Goal: Task Accomplishment & Management: Use online tool/utility

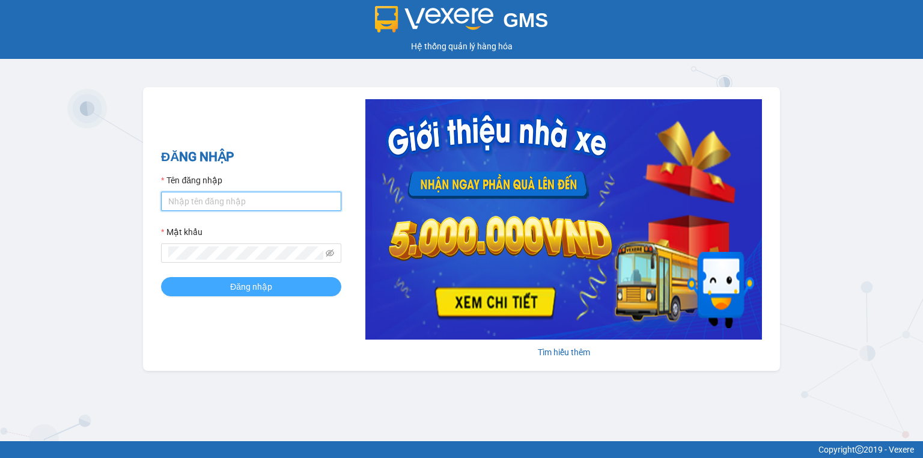
type input "ngoc.taithang"
click at [282, 286] on button "Đăng nhập" at bounding box center [251, 286] width 180 height 19
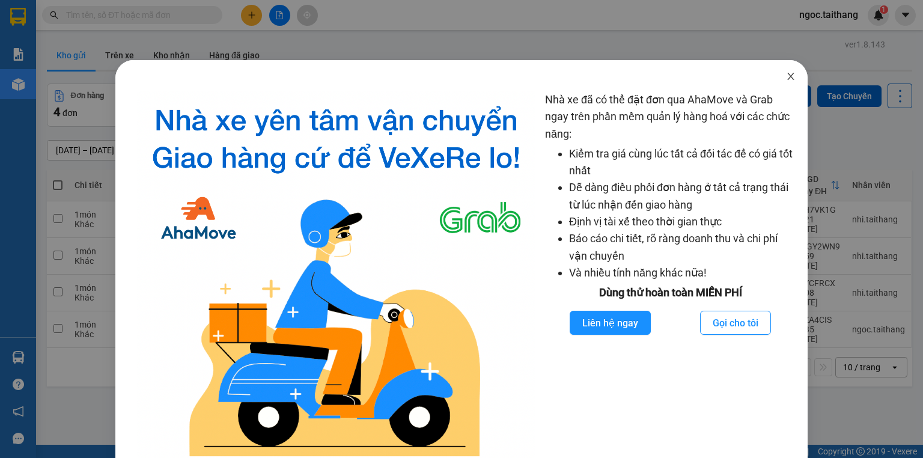
click at [786, 78] on icon "close" at bounding box center [791, 76] width 10 height 10
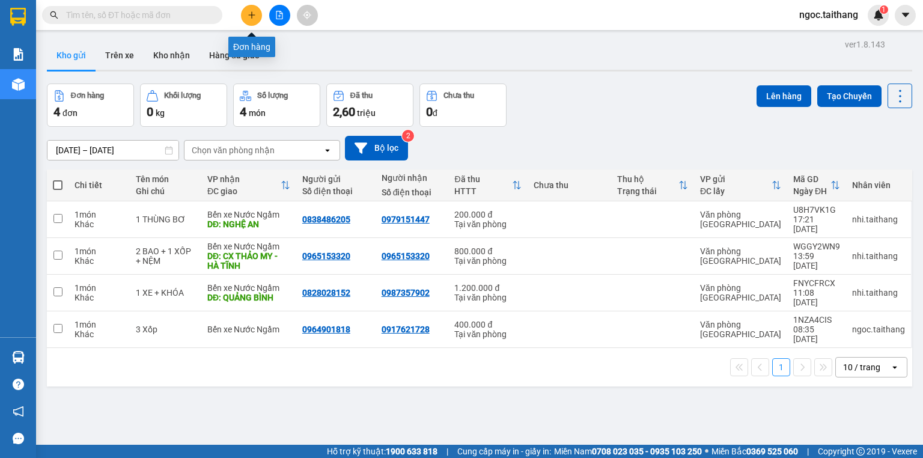
click at [255, 14] on icon "plus" at bounding box center [251, 15] width 8 height 8
